Goal: Information Seeking & Learning: Learn about a topic

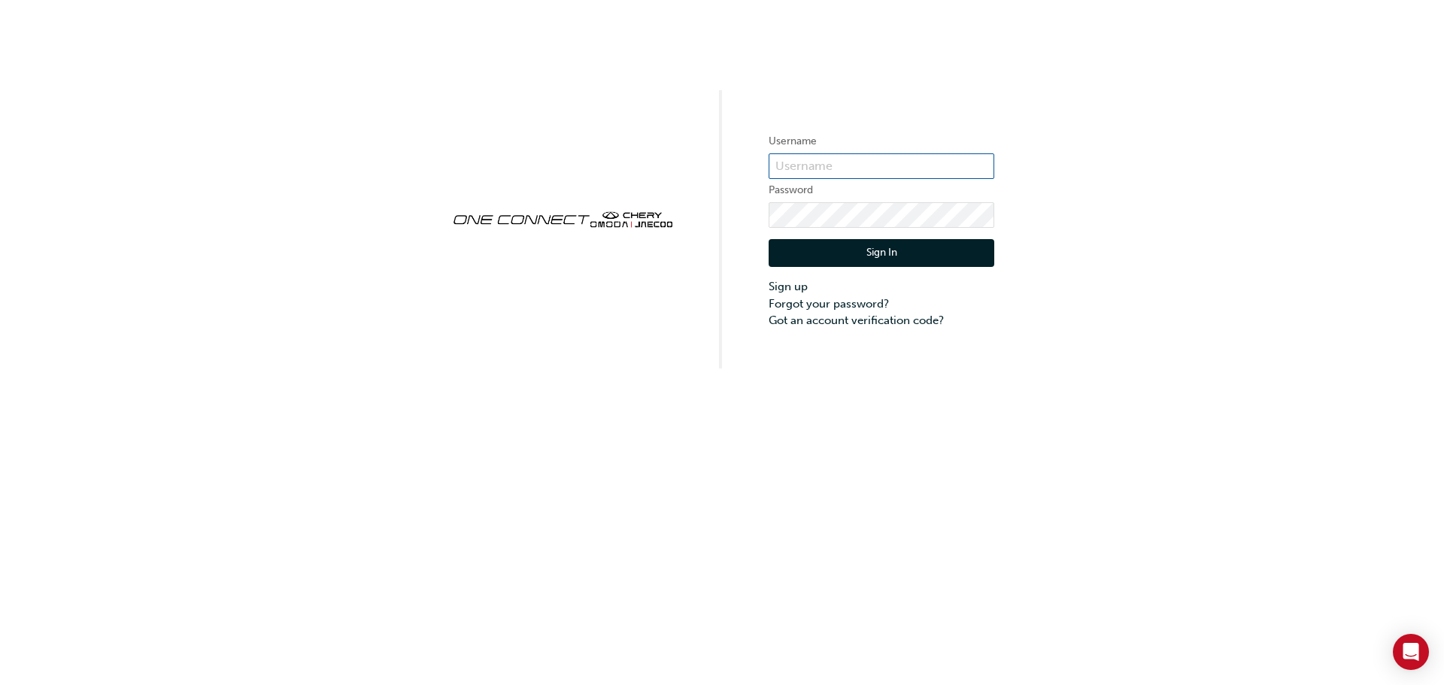
type input "CHAU1273"
click at [911, 248] on button "Sign In" at bounding box center [881, 253] width 226 height 29
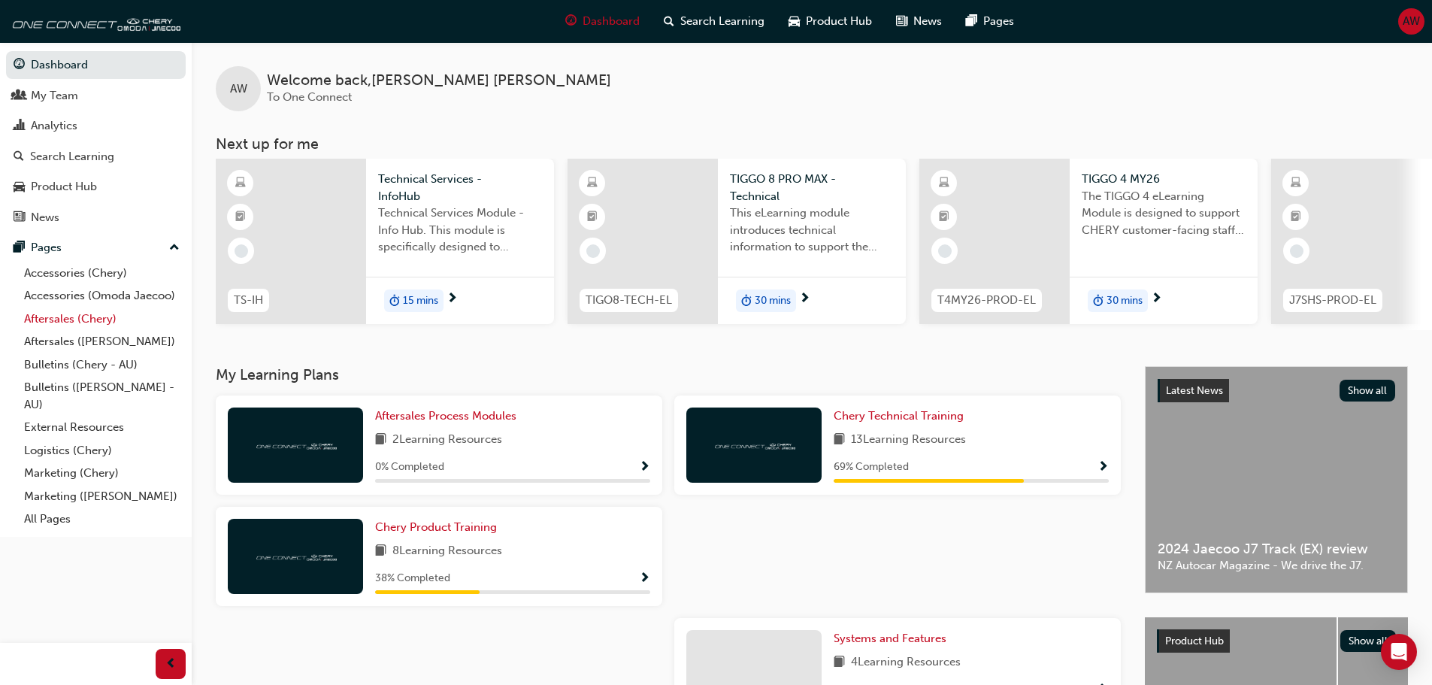
click at [60, 318] on link "Aftersales (Chery)" at bounding box center [102, 319] width 168 height 23
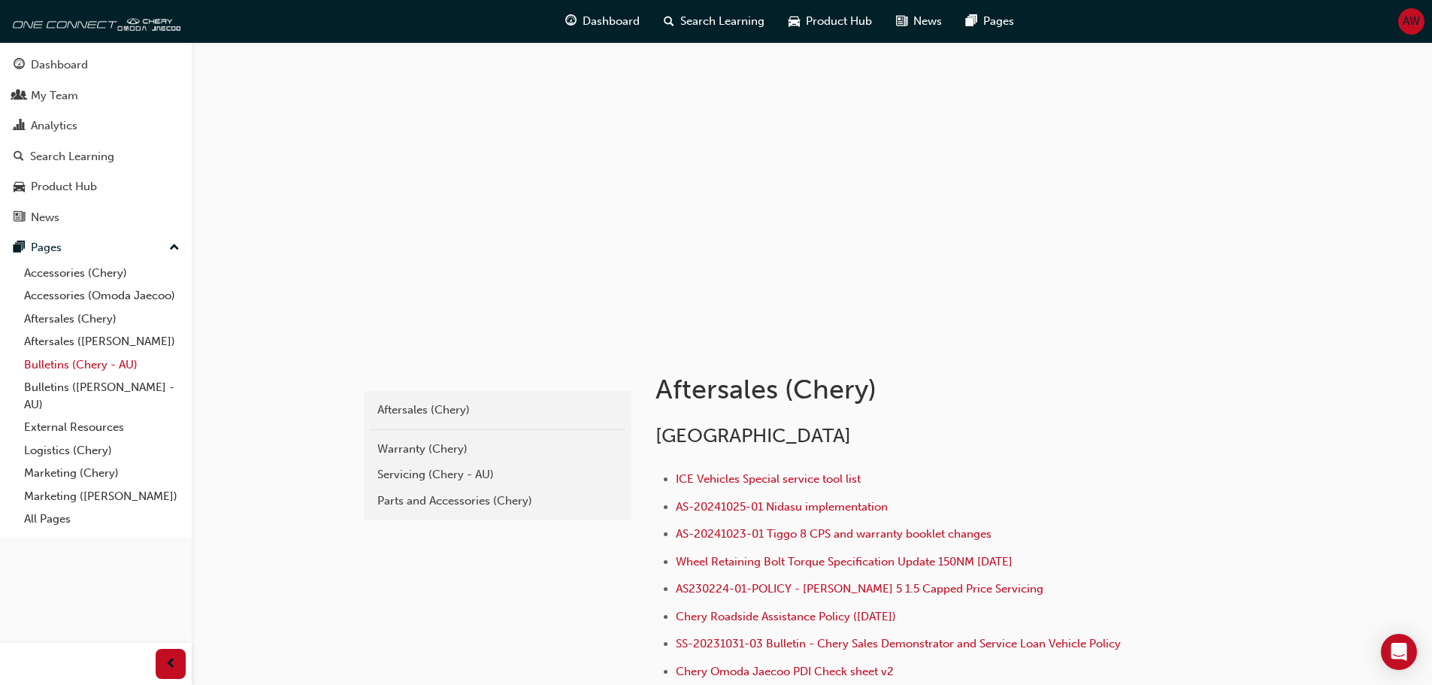
click at [91, 368] on link "Bulletins (Chery - AU)" at bounding box center [102, 364] width 168 height 23
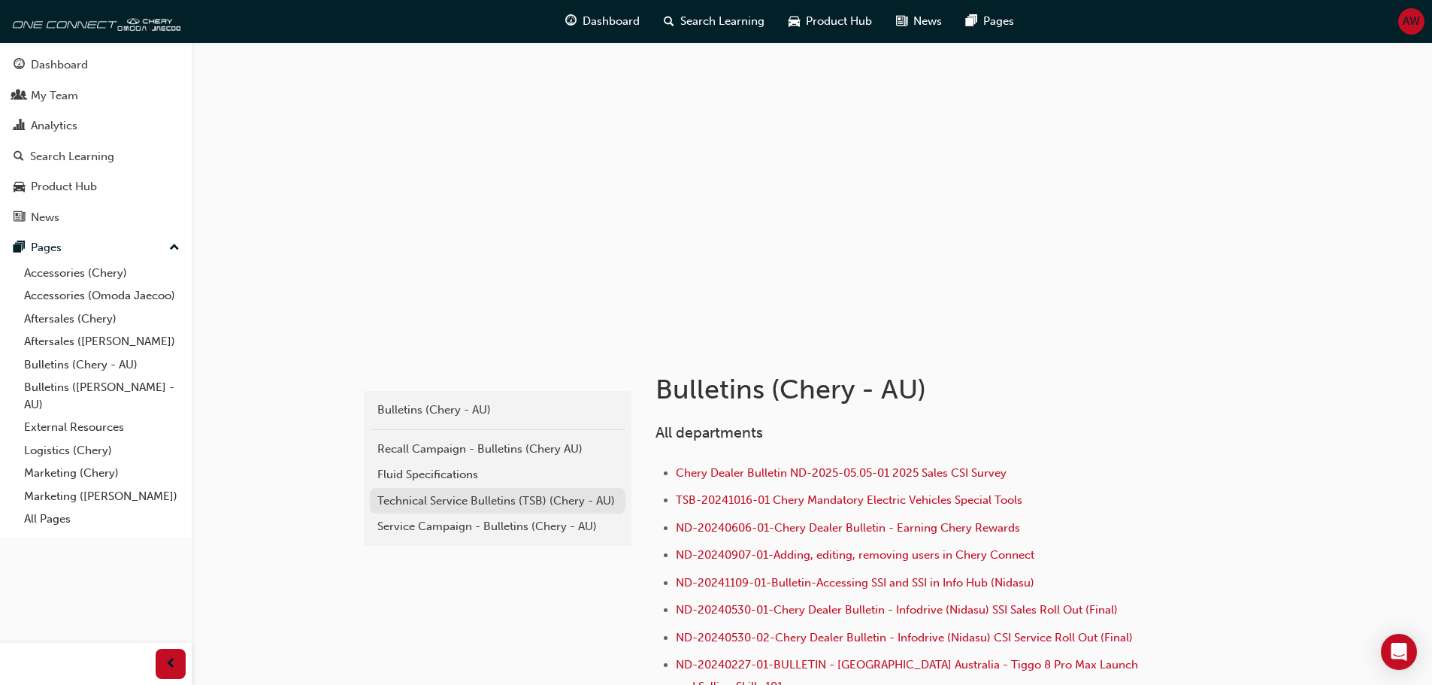
click at [463, 502] on div "Technical Service Bulletins (TSB) (Chery - AU)" at bounding box center [497, 501] width 241 height 17
